Goal: Check status: Check status

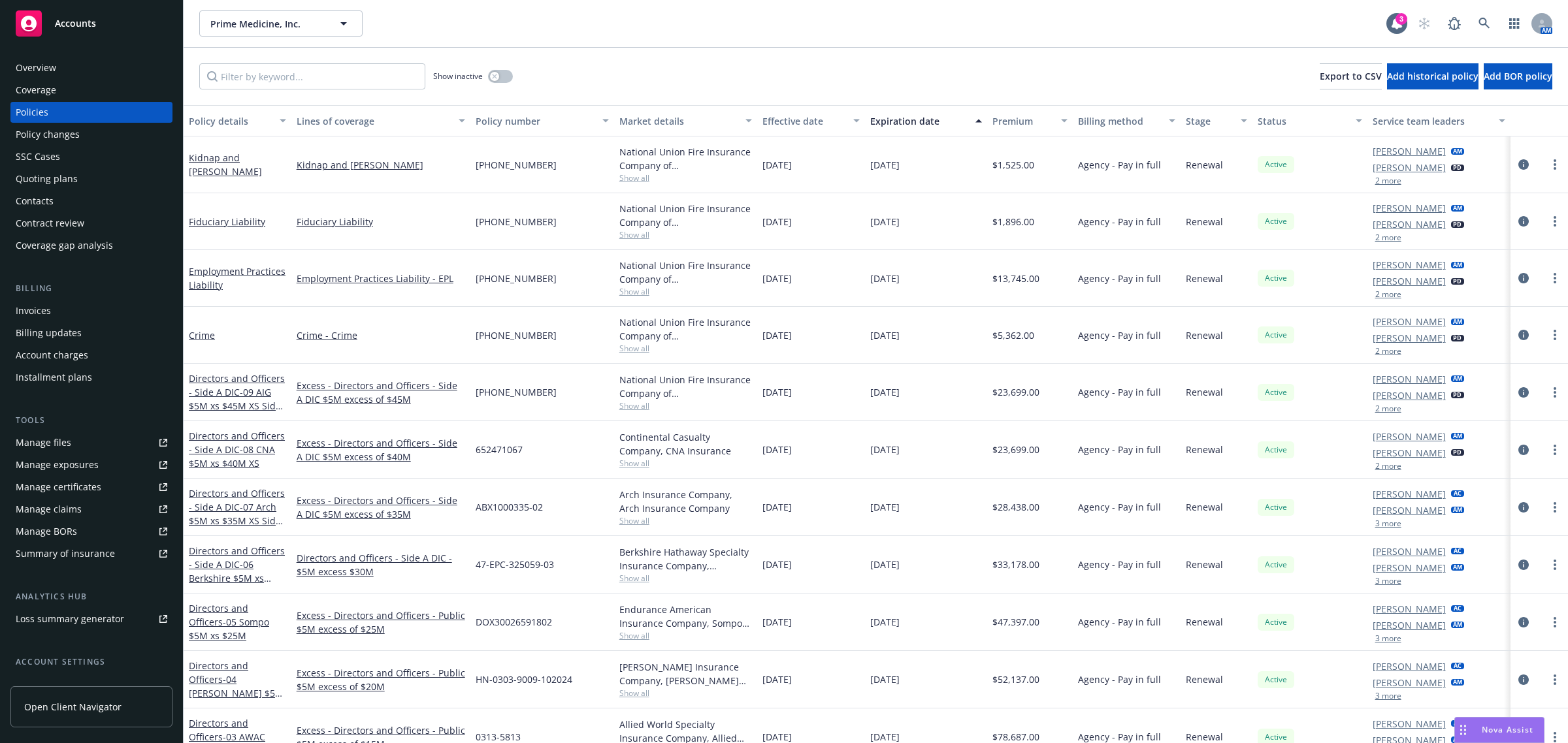
click at [890, 391] on span "[DATE]" at bounding box center [884, 393] width 29 height 14
copy span "[DATE]"
